Goal: Task Accomplishment & Management: Manage account settings

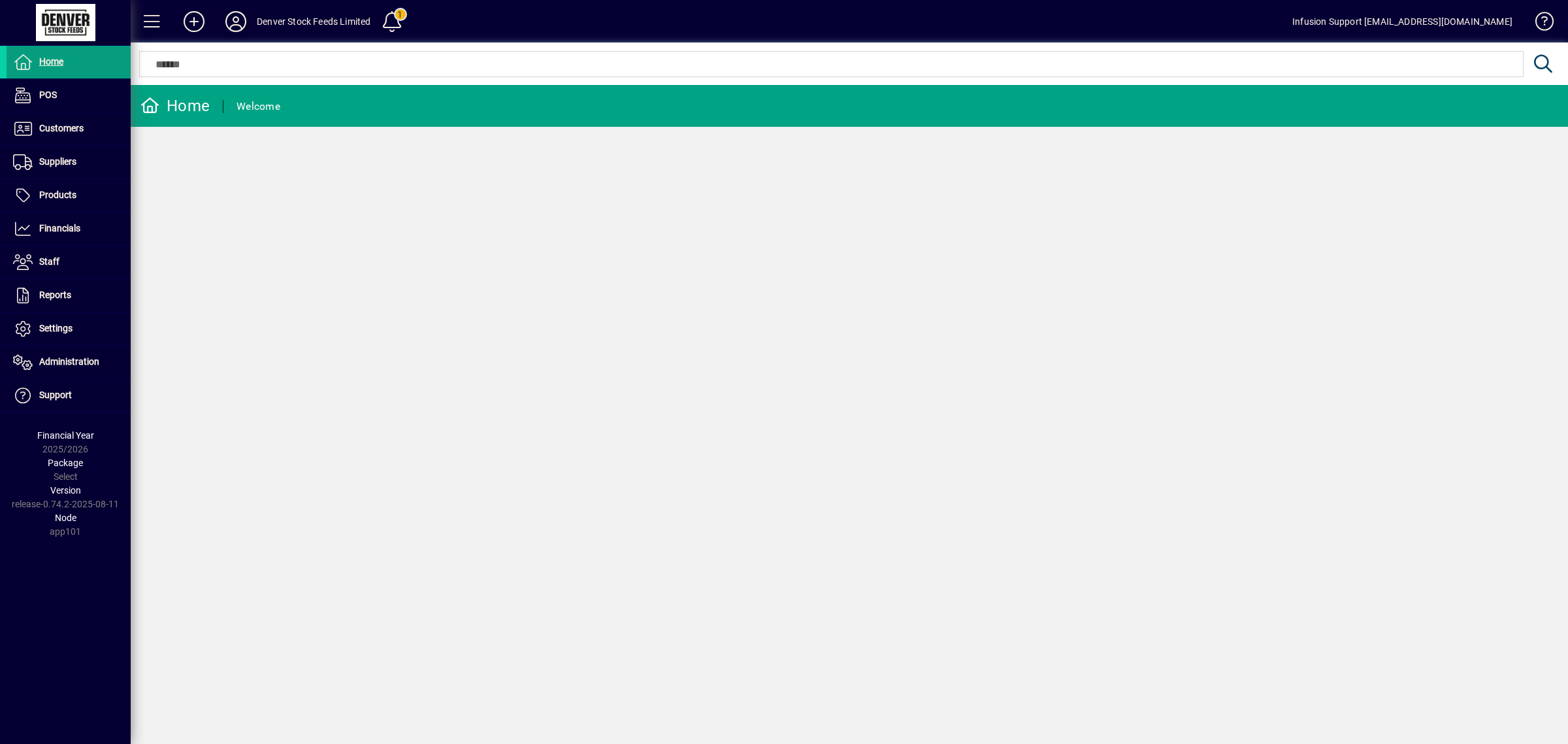
click at [240, 17] on icon at bounding box center [235, 21] width 27 height 21
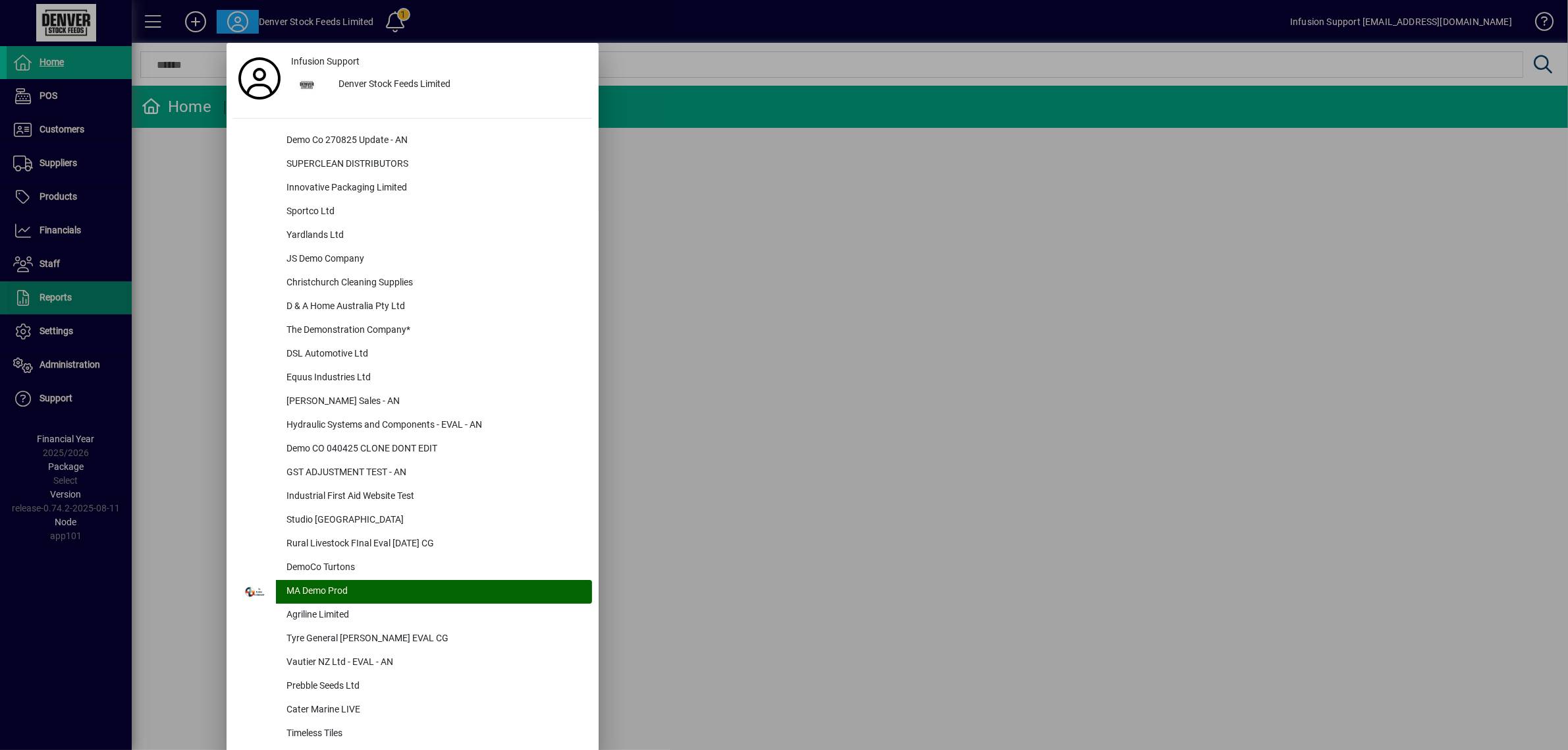
drag, startPoint x: 820, startPoint y: 275, endPoint x: 112, endPoint y: 311, distance: 708.9
click at [804, 278] on div at bounding box center [784, 375] width 1568 height 750
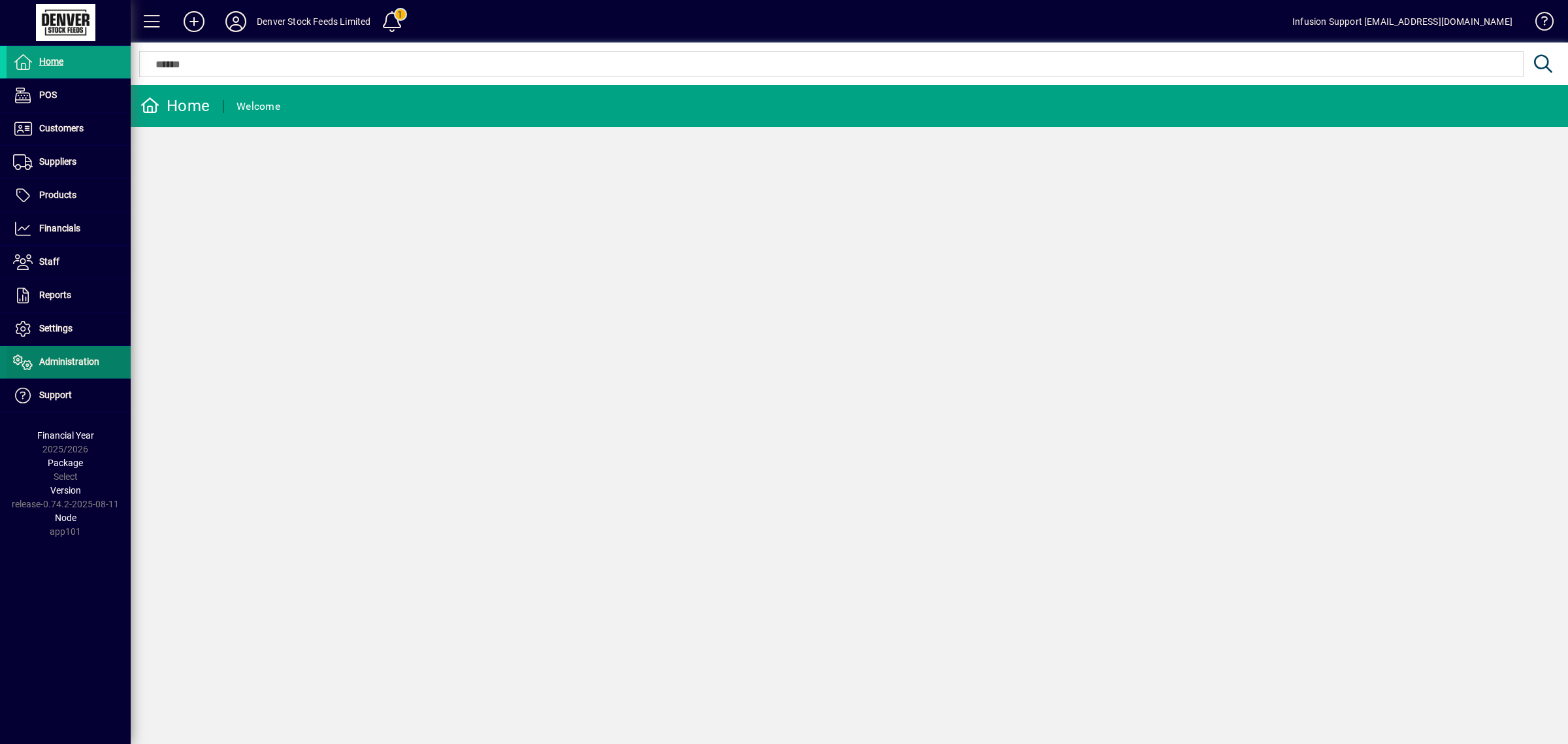
click at [89, 353] on span at bounding box center [69, 362] width 124 height 31
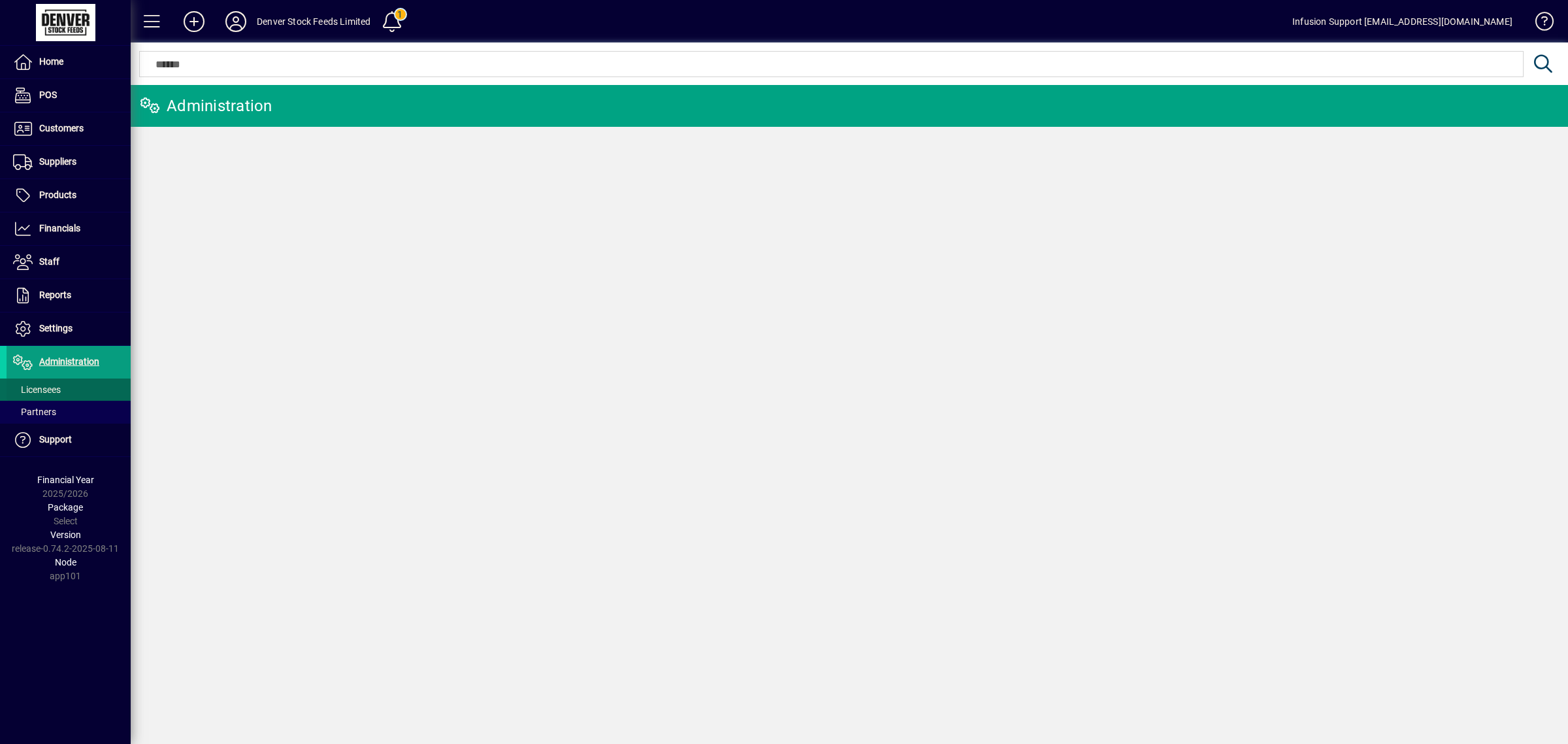
click at [71, 386] on span at bounding box center [69, 390] width 124 height 31
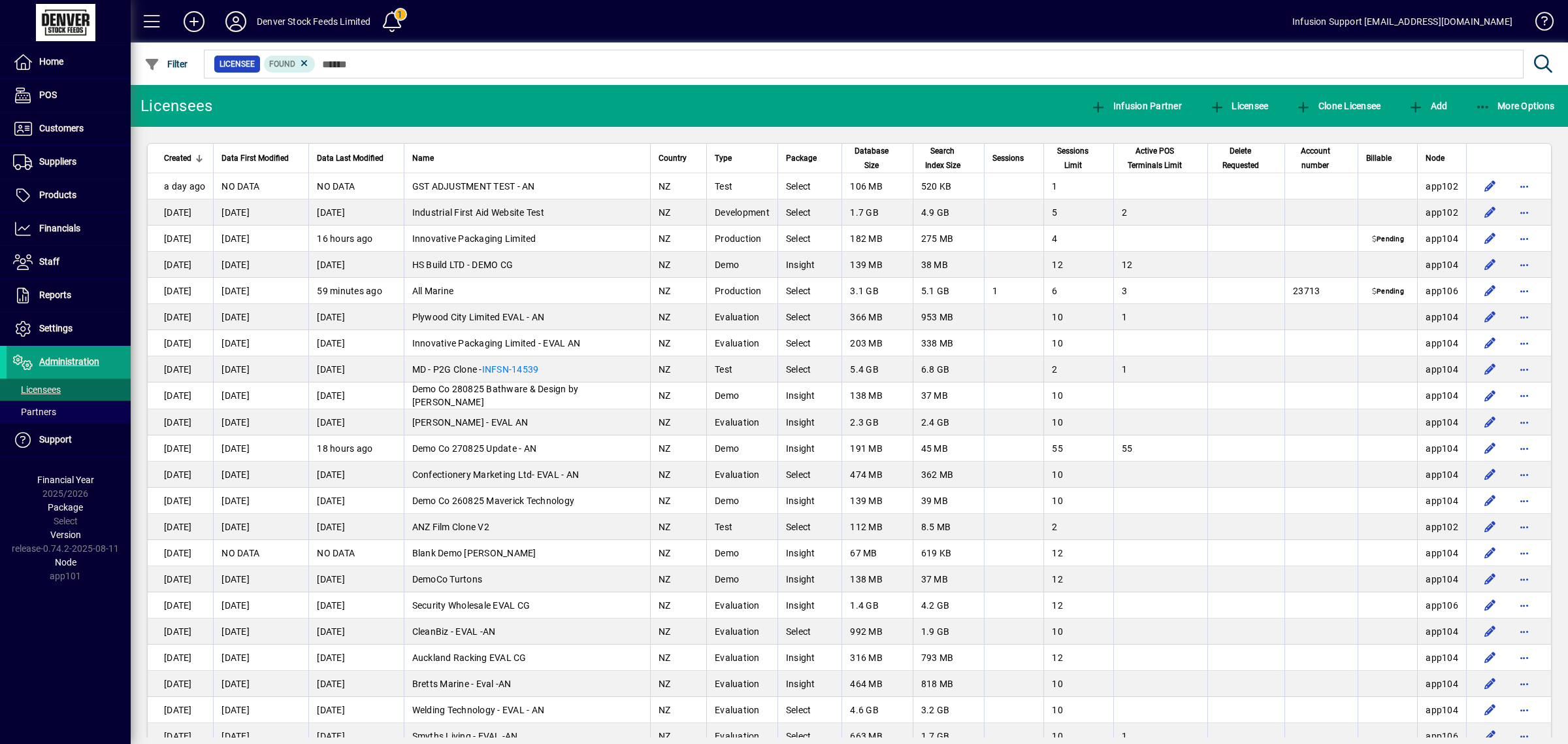
click at [247, 4] on mat-toolbar-row "Denver Stock Feeds Limited 1 Infusion Support support@infusionsoftware.co.nz" at bounding box center [849, 21] width 1437 height 42
click at [239, 20] on icon at bounding box center [235, 21] width 27 height 21
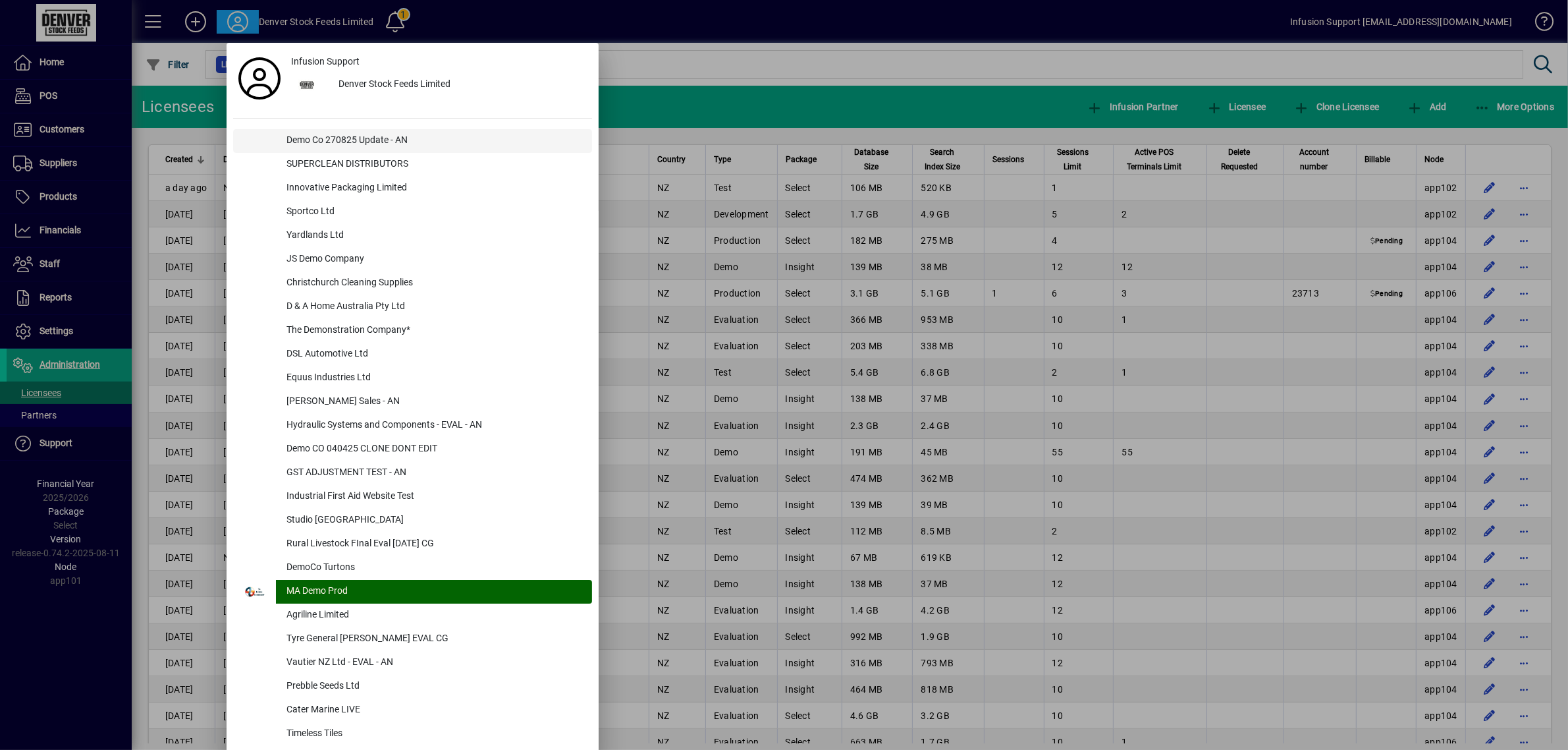
click at [350, 136] on div "Demo Co 270825 Update - AN" at bounding box center [433, 141] width 316 height 24
